Goal: Check status: Check status

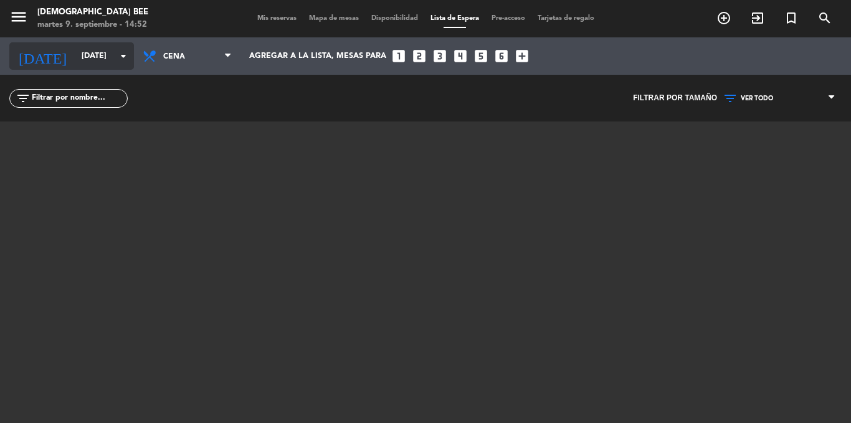
click at [75, 56] on input "[DATE]" at bounding box center [127, 55] width 105 height 21
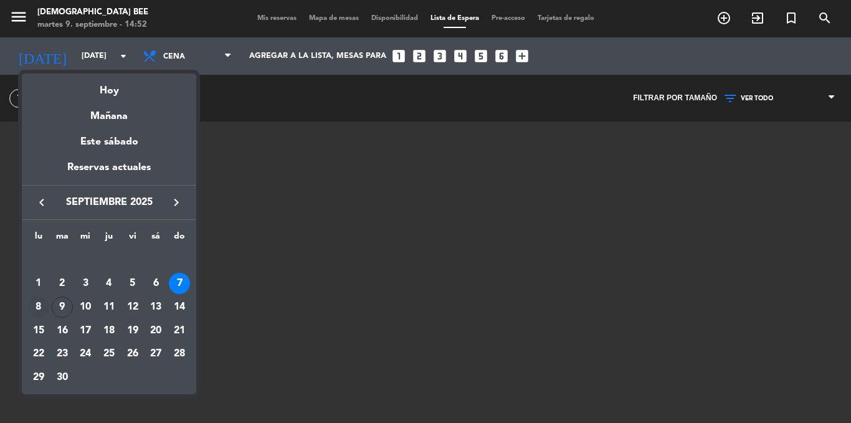
click at [39, 307] on div "8" at bounding box center [38, 306] width 21 height 21
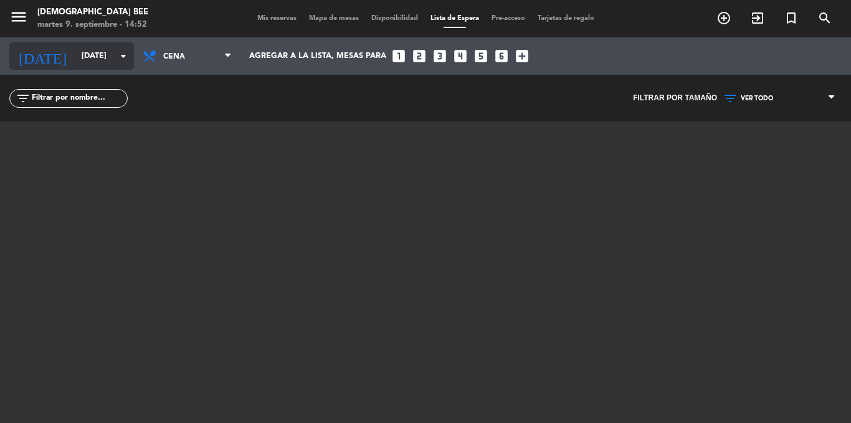
click at [90, 59] on input "[DATE]" at bounding box center [127, 55] width 105 height 21
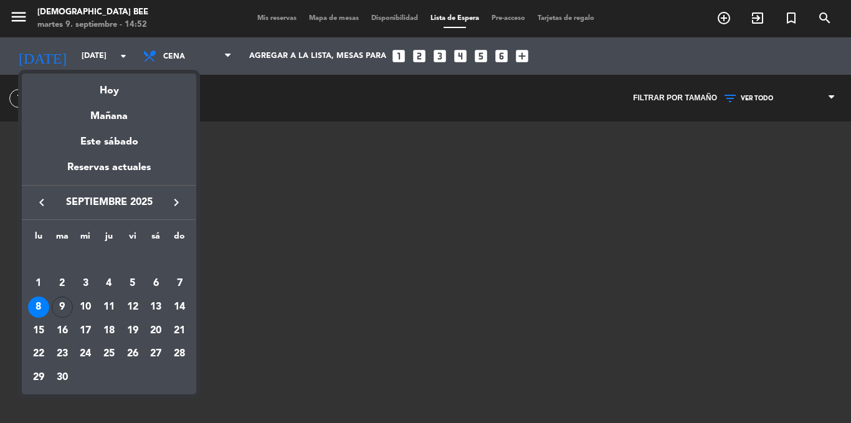
click at [49, 309] on td "8" at bounding box center [39, 307] width 24 height 24
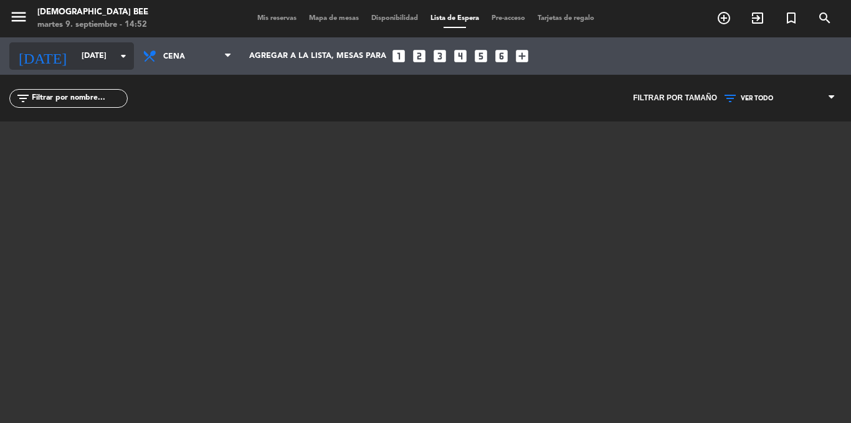
click at [83, 54] on input "[DATE]" at bounding box center [127, 55] width 105 height 21
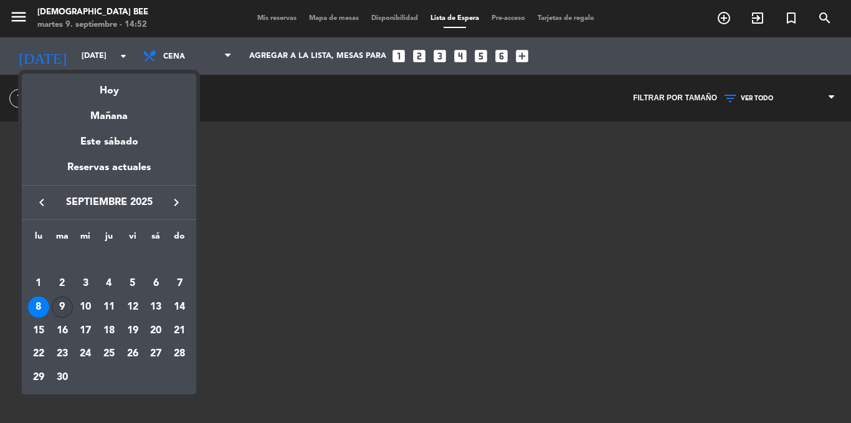
click at [53, 311] on div "9" at bounding box center [62, 306] width 21 height 21
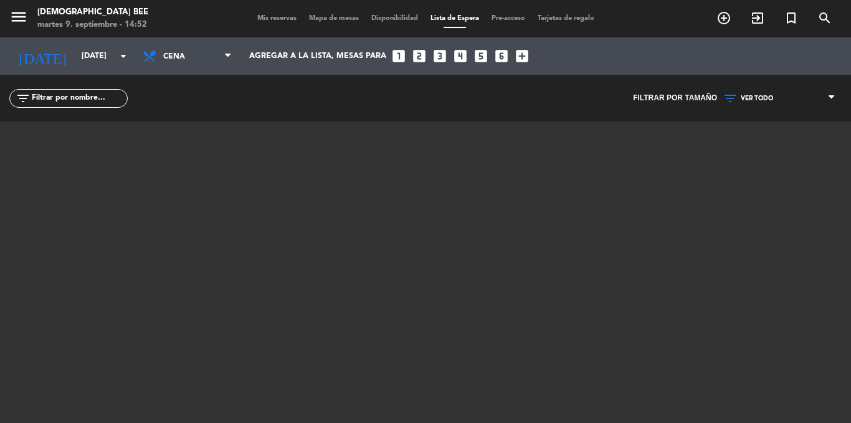
type input "[DATE]"
click at [4, 299] on div "menu [DEMOGRAPHIC_DATA] Bee [DATE] 9. septiembre - 14:52 Mis reservas Mapa de m…" at bounding box center [425, 211] width 851 height 423
click at [6, 311] on div "menu [DEMOGRAPHIC_DATA] Bee [DATE] 9. septiembre - 14:52 Mis reservas Mapa de m…" at bounding box center [425, 211] width 851 height 423
click at [6, 367] on div "menu [DEMOGRAPHIC_DATA] Bee [DATE] 9. septiembre - 14:52 Mis reservas Mapa de m…" at bounding box center [425, 211] width 851 height 423
click at [260, 20] on span "Mis reservas" at bounding box center [277, 18] width 52 height 7
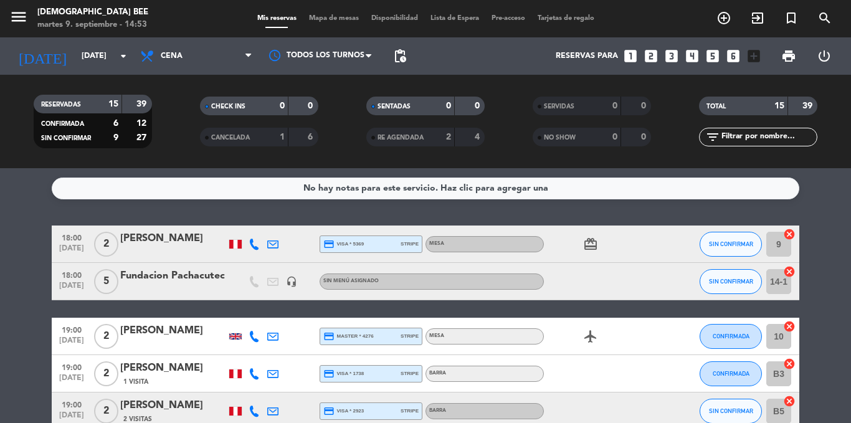
click at [328, 22] on span "Mapa de mesas" at bounding box center [334, 18] width 62 height 7
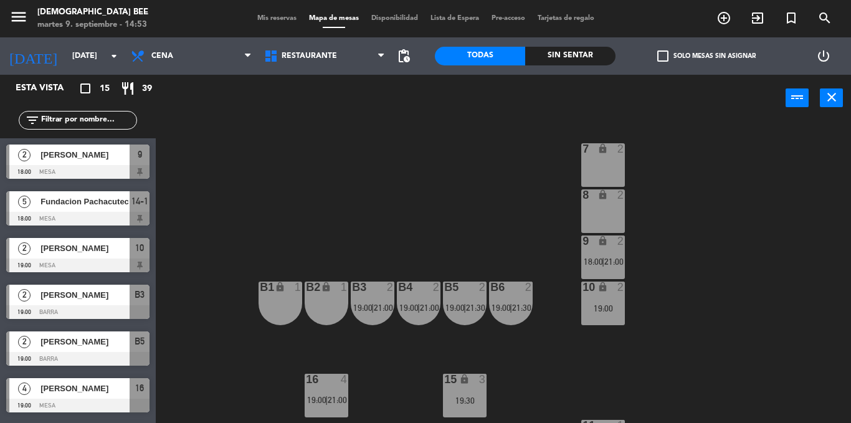
scroll to position [133, 0]
